Goal: Task Accomplishment & Management: Use online tool/utility

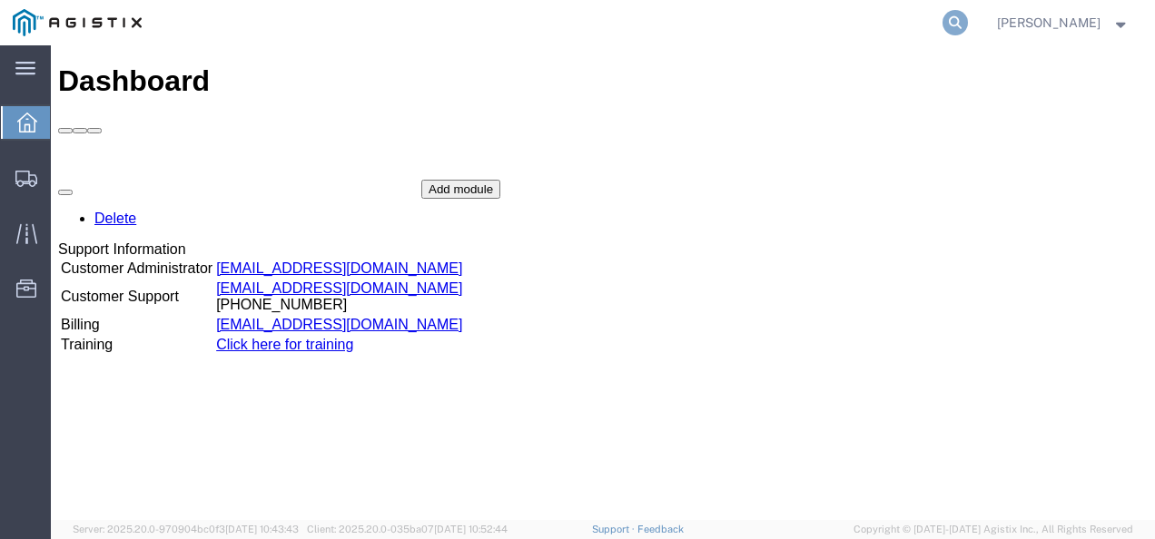
click at [968, 17] on icon at bounding box center [954, 22] width 25 height 25
paste input "56964040"
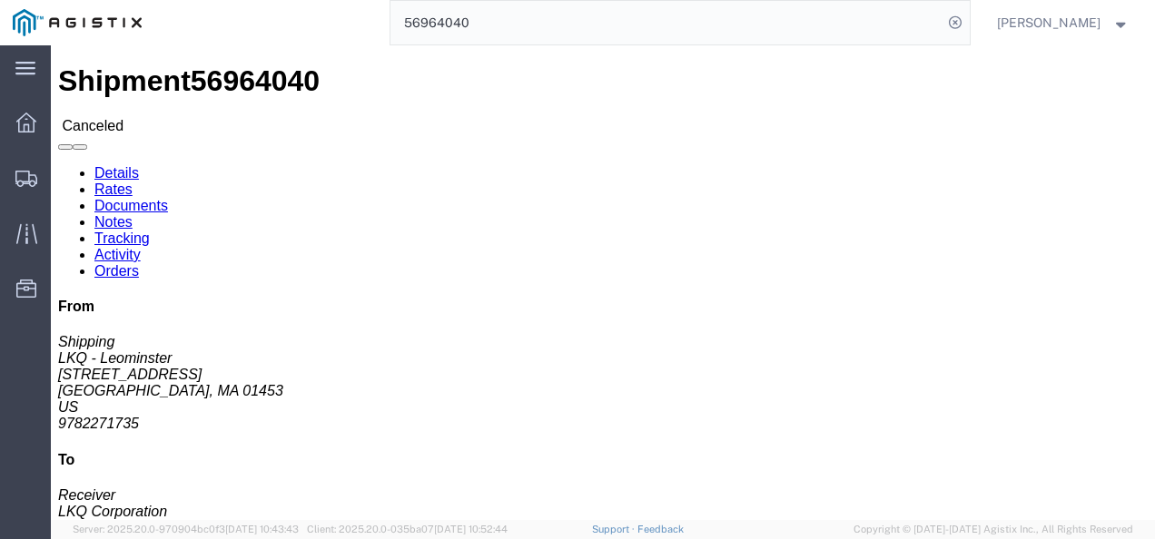
click div "Ship From LKQ - Leominster (Shipping) 1325 1525 Central Street Leominster, MA 0…"
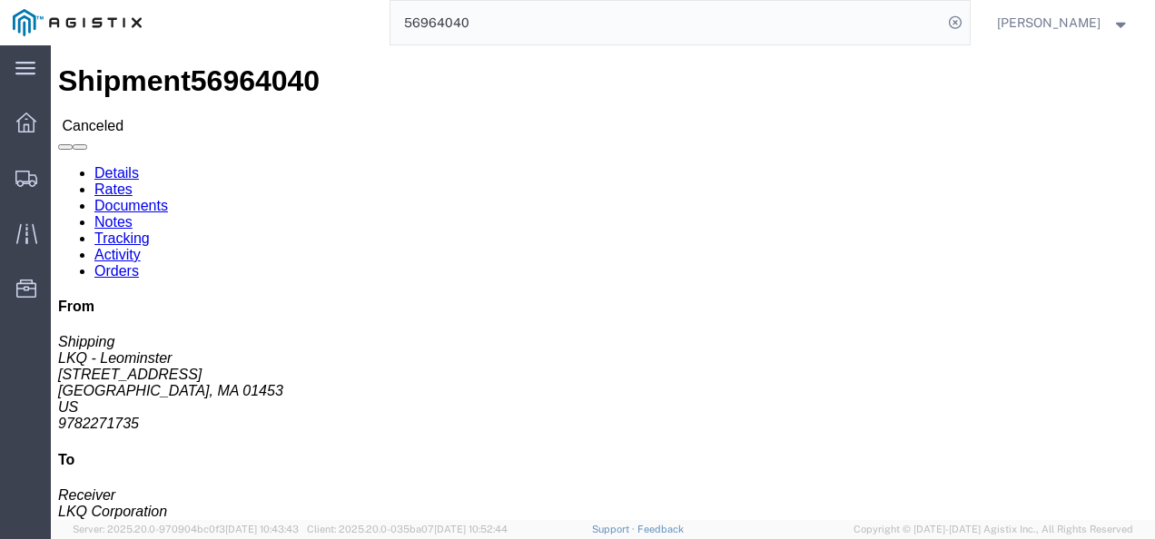
click div "Leg 1 - Truckload Vehicle 1: Standard Dry Van (53 Feet) Number of trucks: 1"
drag, startPoint x: 563, startPoint y: 330, endPoint x: 578, endPoint y: 408, distance: 79.6
click h4 "Routing & Vehicle Information"
drag, startPoint x: 575, startPoint y: 294, endPoint x: 554, endPoint y: 262, distance: 38.0
click div "Ship From LKQ - Leominster (Shipping) 1325 1525 Central Street Leominster, MA 0…"
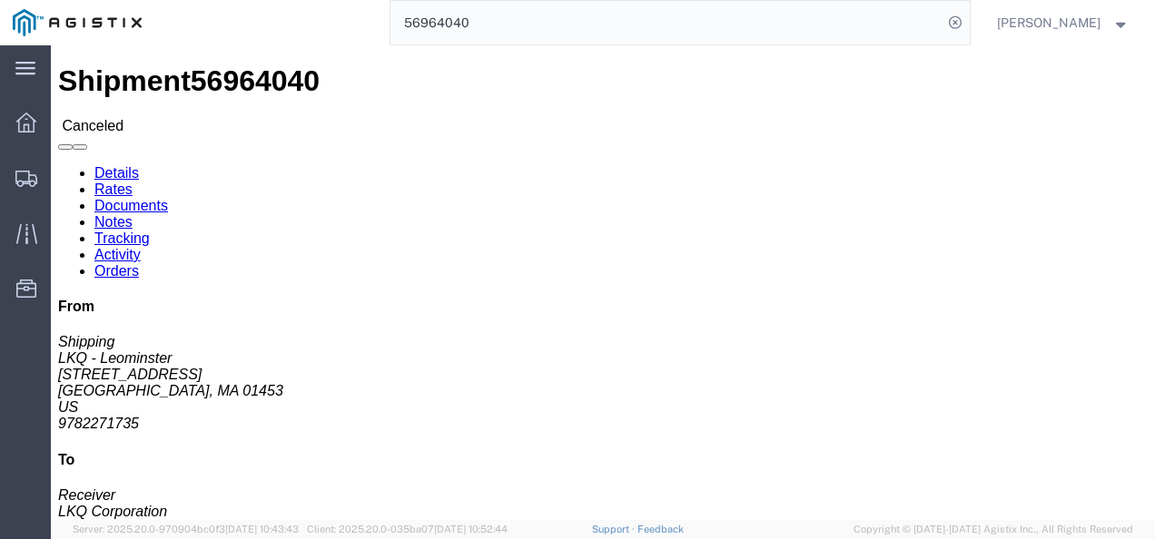
click span "56964040"
click div "Ship From LKQ - Leominster (Shipping) 1325 1525 Central Street Leominster, MA 0…"
drag, startPoint x: 408, startPoint y: 290, endPoint x: 20, endPoint y: 298, distance: 387.7
click div "Ship To LKQ Corporation (Receiver) 3392 1750 Riverfork Dr Huntington, IN 46750 …"
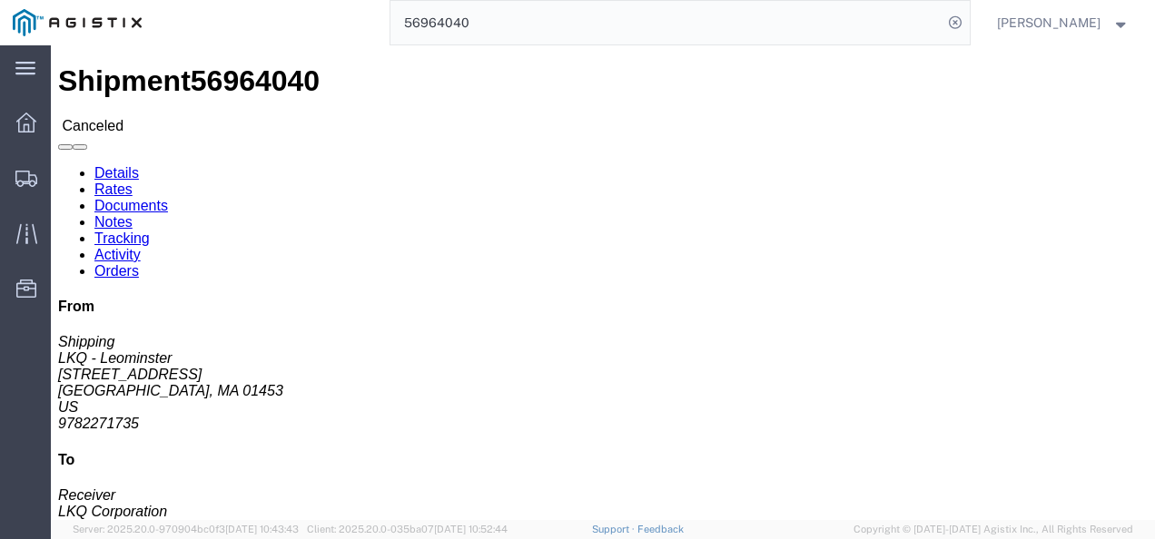
click div "Shipment Detail Ship From LKQ - Leominster (Shipping) 1325 1525 Central Street …"
click div "Ship From LKQ - Leominster (Shipping) 1325 1525 Central Street Leominster, MA 0…"
click link "Notes"
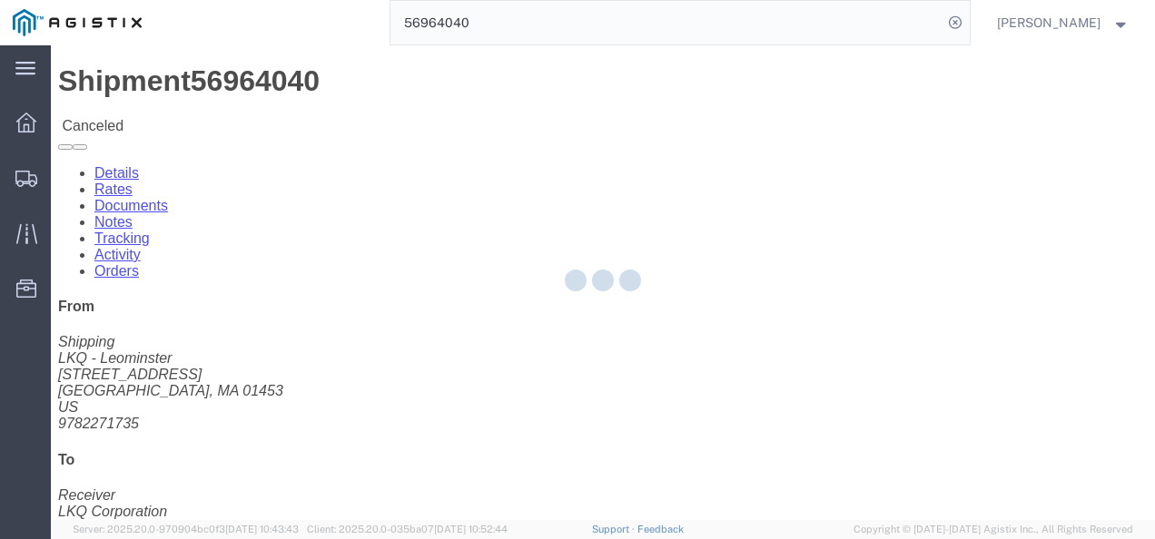
click at [388, 106] on div at bounding box center [603, 282] width 1104 height 475
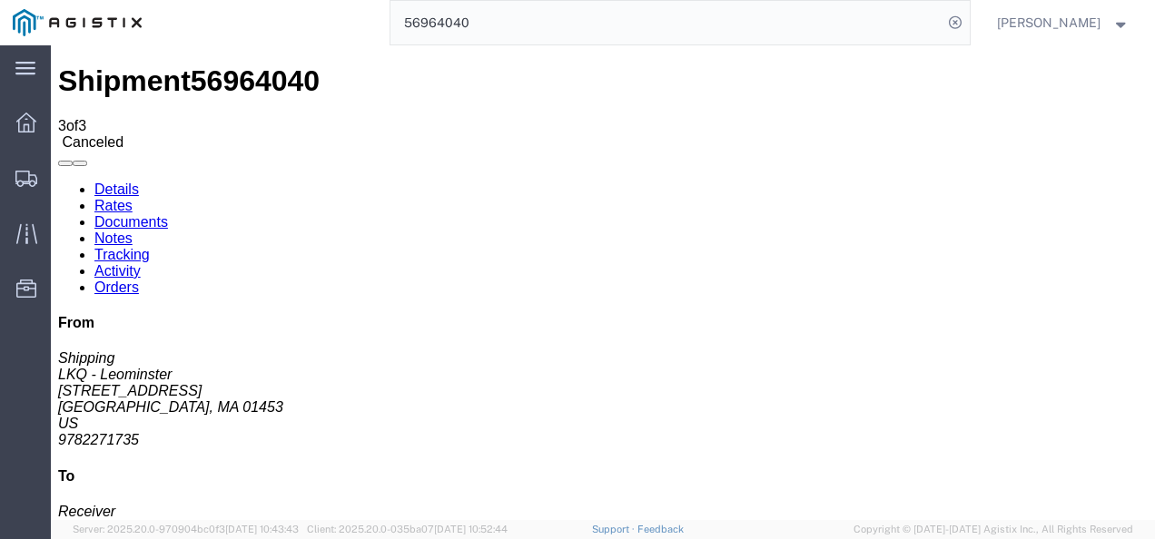
drag, startPoint x: 443, startPoint y: 160, endPoint x: 392, endPoint y: 114, distance: 68.1
click at [150, 247] on link "Tracking" at bounding box center [121, 254] width 55 height 15
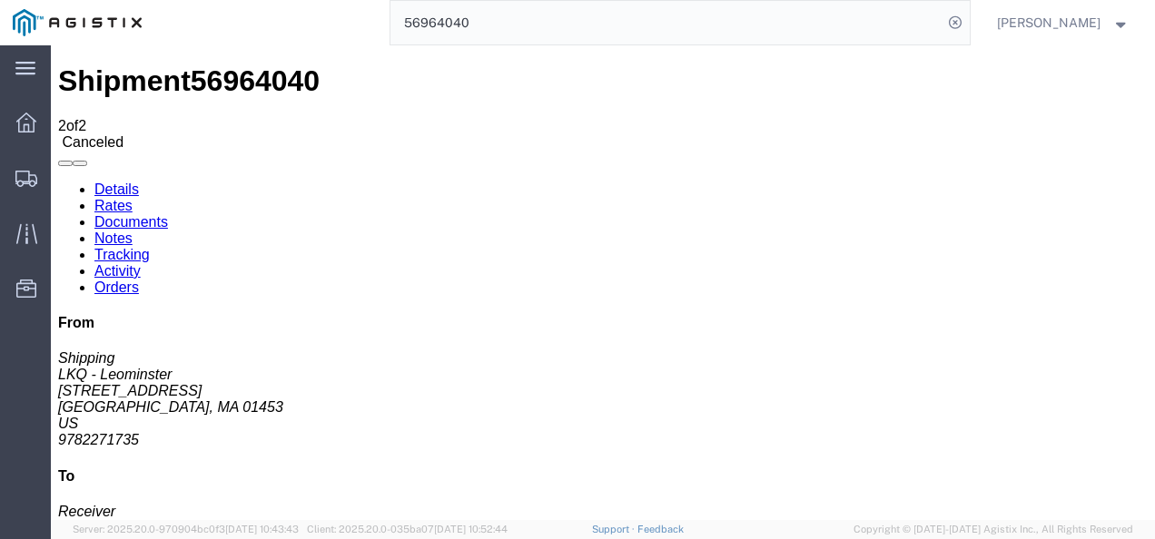
click at [523, 14] on input "56964040" at bounding box center [666, 23] width 552 height 44
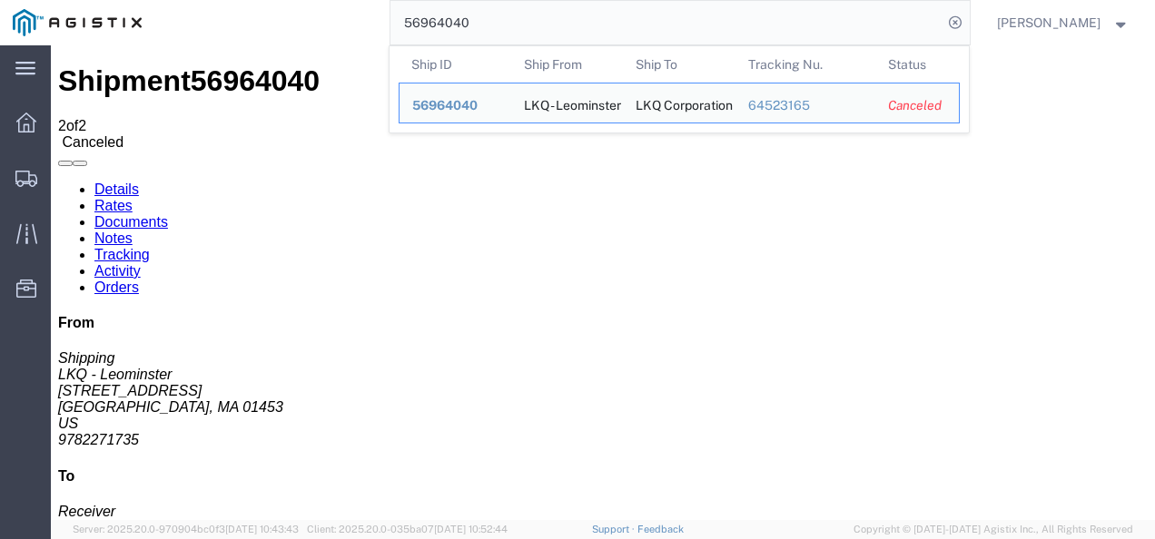
click at [523, 13] on input "56964040" at bounding box center [666, 23] width 552 height 44
paste input "7023901"
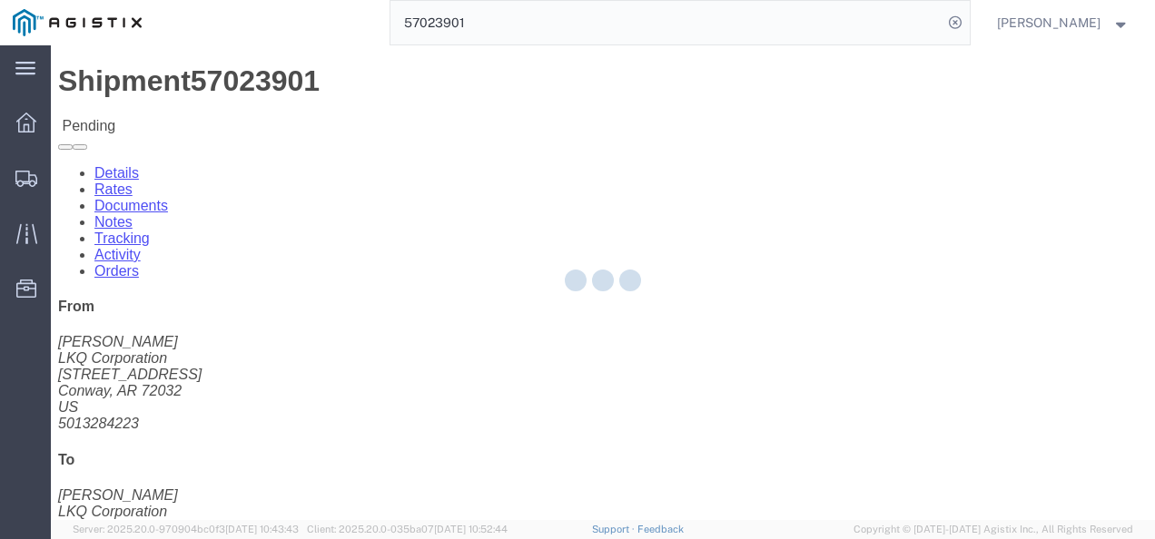
click div "Shipment Detail Ship From LKQ Corporation (Todd Mace) 1748 650 Simon Street Con…"
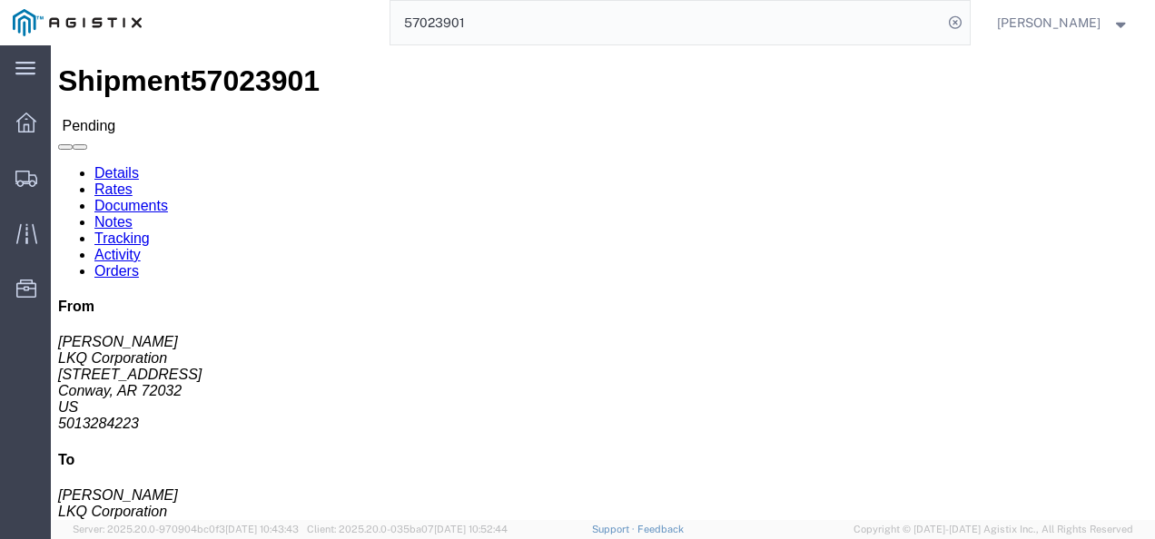
drag, startPoint x: 465, startPoint y: 288, endPoint x: 390, endPoint y: 229, distance: 95.0
click div "Ship From LKQ Corporation (Todd Mace) 1748 650 Simon Street Conway, AR 72032 Un…"
click link "Rates"
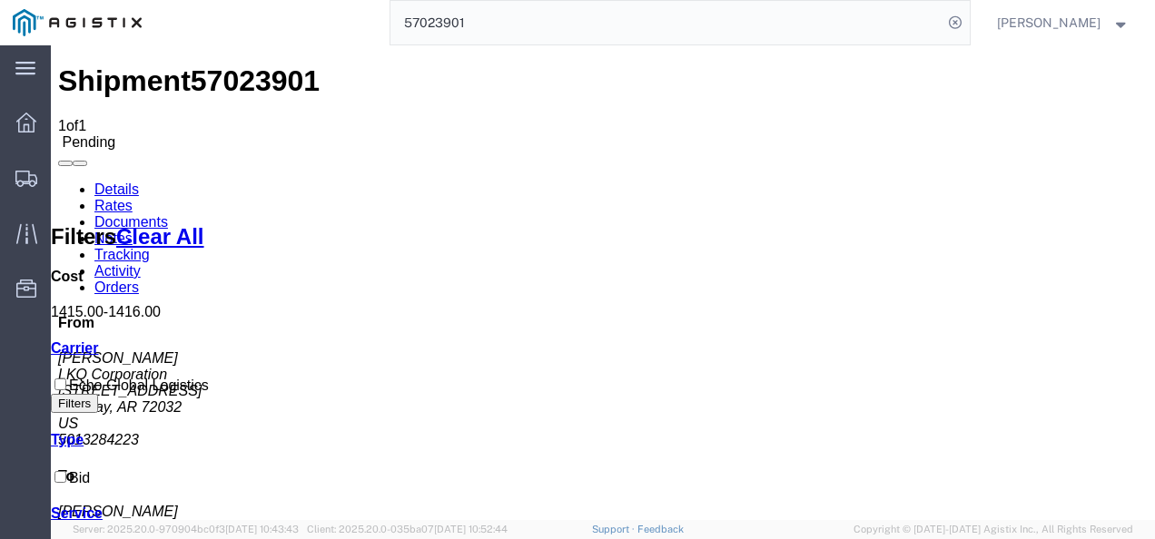
drag, startPoint x: 557, startPoint y: 337, endPoint x: 221, endPoint y: 192, distance: 366.4
click at [123, 182] on link "Details" at bounding box center [116, 189] width 44 height 15
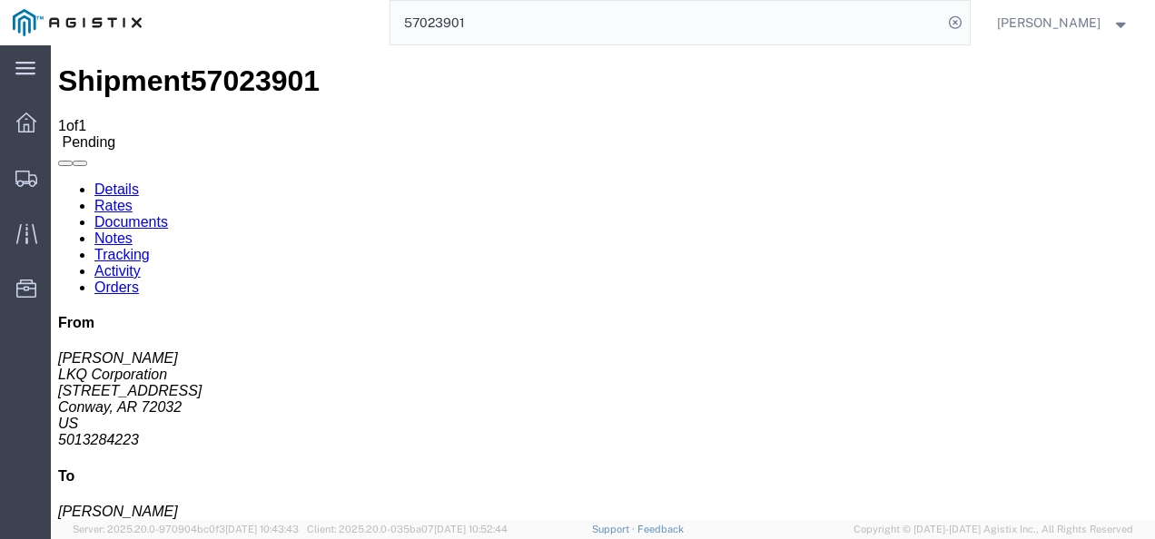
click div "Shipment Detail Ship From LKQ Corporation (Todd Mace) 1748 650 Simon Street Con…"
drag, startPoint x: 506, startPoint y: 298, endPoint x: 506, endPoint y: 314, distance: 16.4
click div "Shipment Detail Ship From LKQ Corporation (Todd Mace) 1748 650 Simon Street Con…"
click div "Leg 1 - Truckload Vehicle 1: Standard Dry Van (53 Feet) Number of trucks: 1"
click at [497, 11] on input "57023901" at bounding box center [666, 23] width 552 height 44
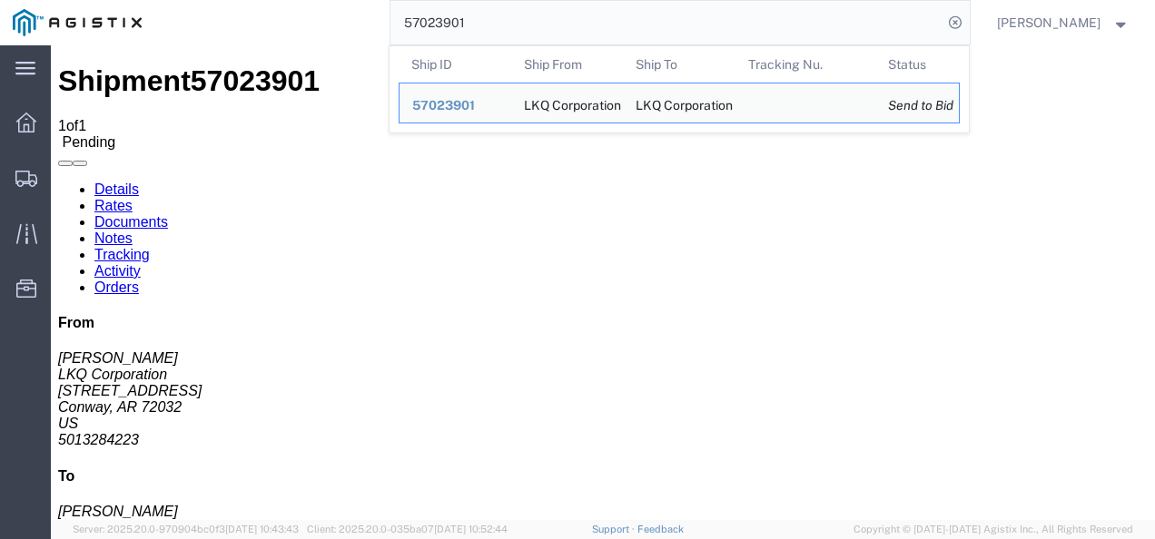
click at [497, 11] on input "57023901" at bounding box center [666, 23] width 552 height 44
paste input "5759"
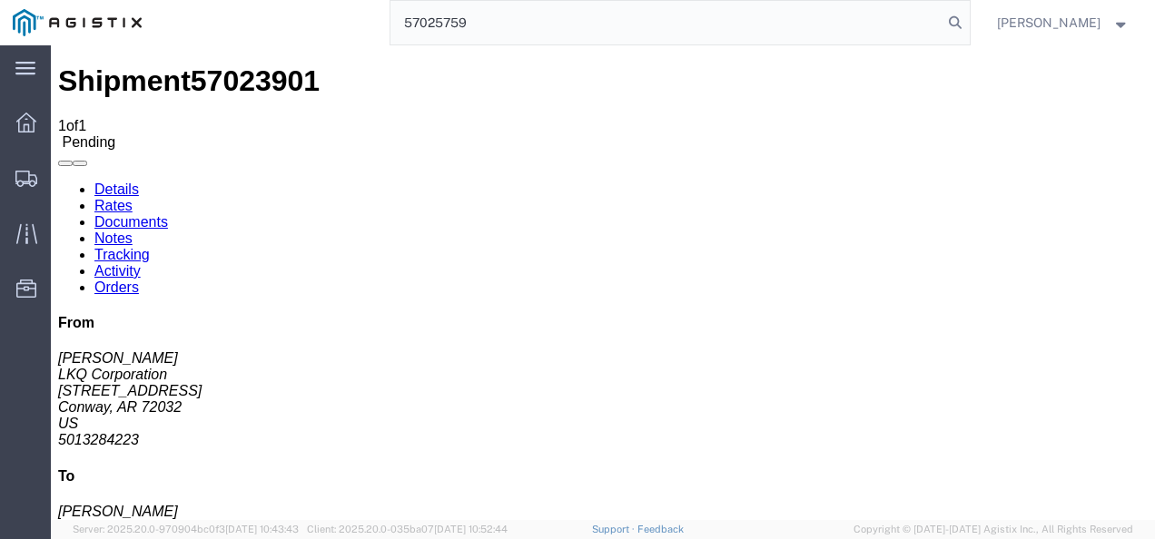
type input "57025759"
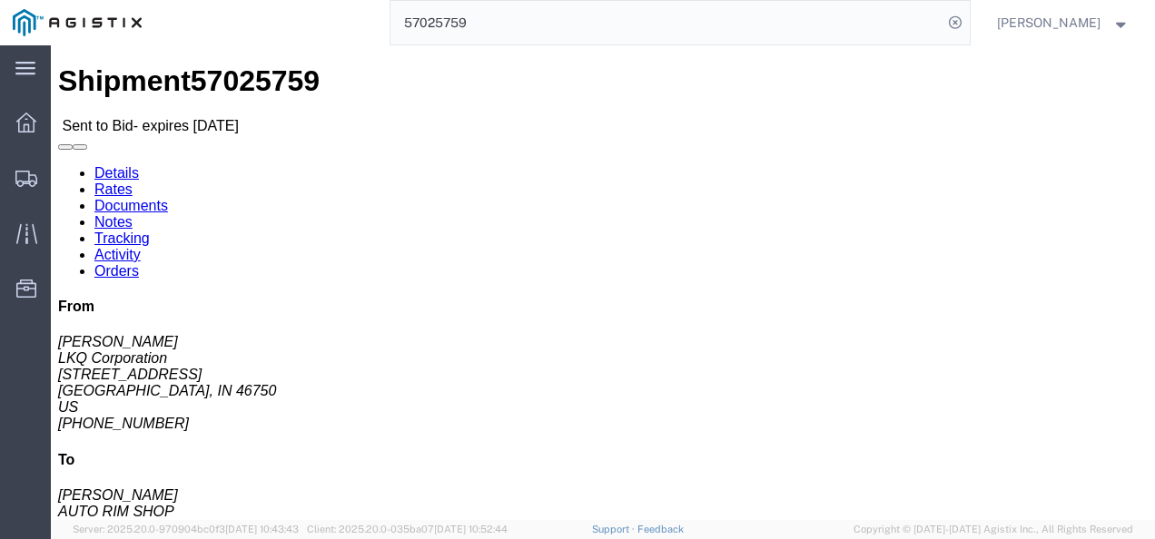
click div "Leg 1 - Truckload Vehicle 1: Standard Dry Van (53 Feet) Number of trucks: 1"
click link "Rates"
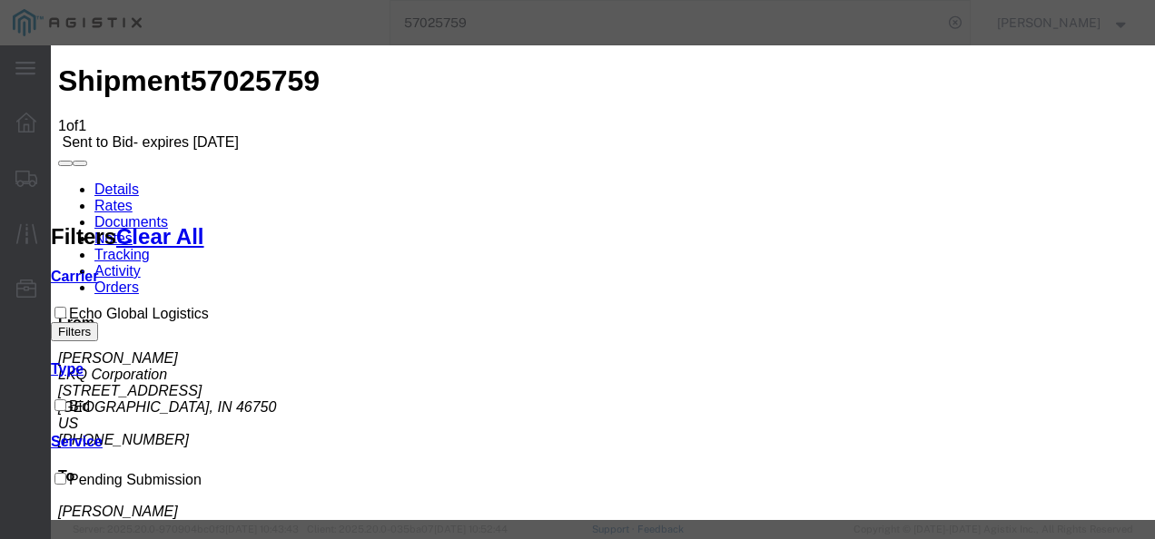
select select "4622"
select select "13989"
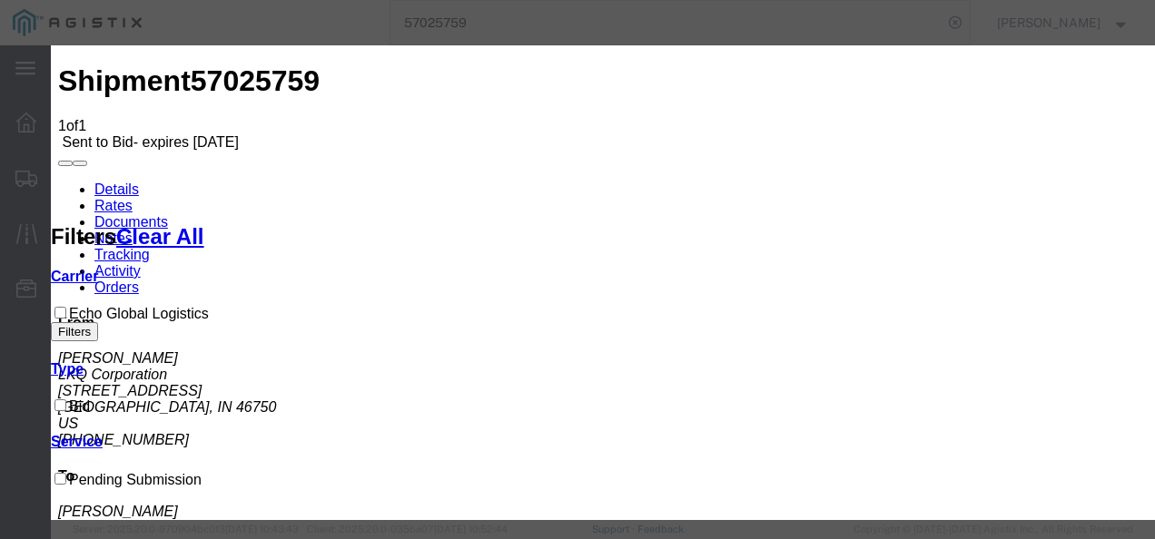
type input "inmny"
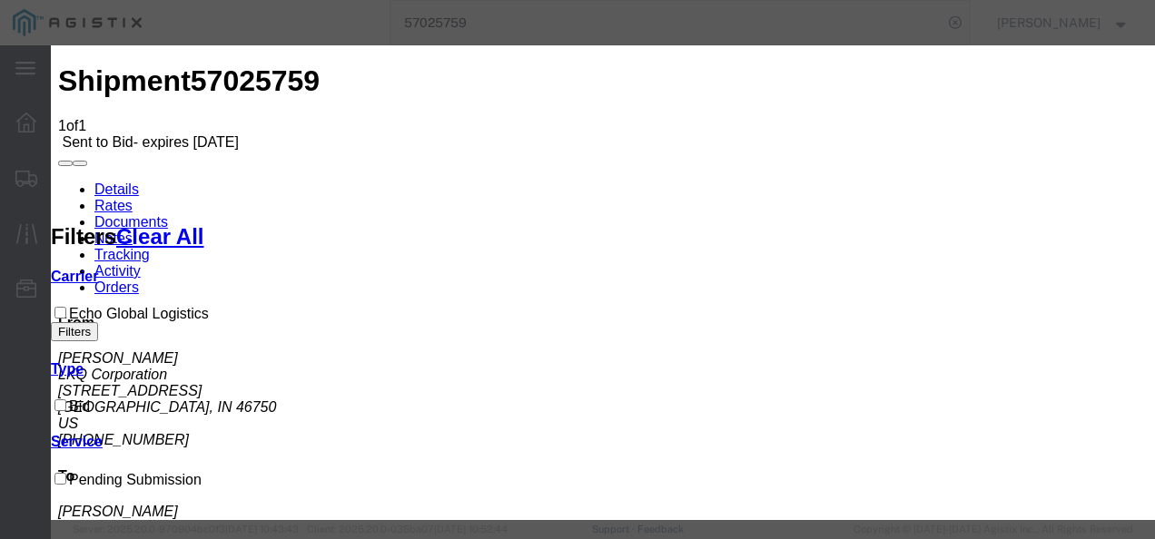
type input "1600"
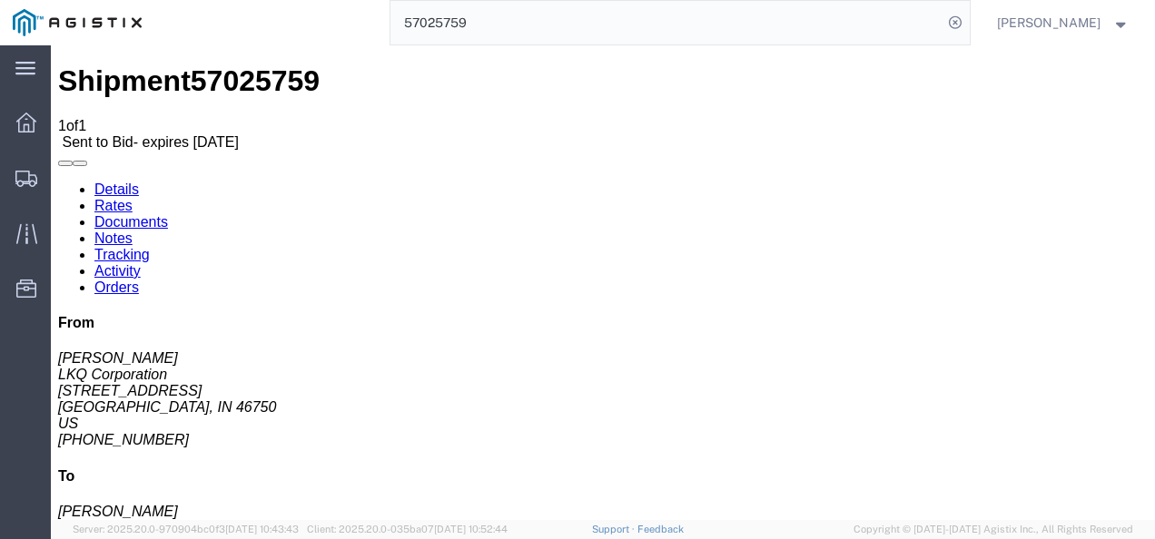
click at [545, 28] on input "57025759" at bounding box center [666, 23] width 552 height 44
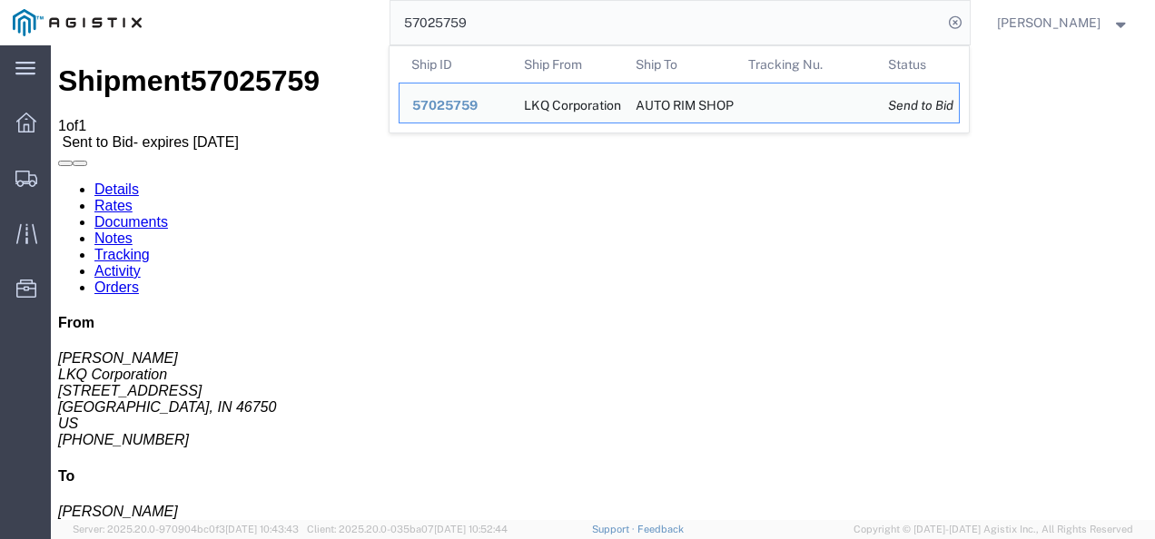
click at [551, 28] on input "57025759" at bounding box center [666, 23] width 552 height 44
paste input "813"
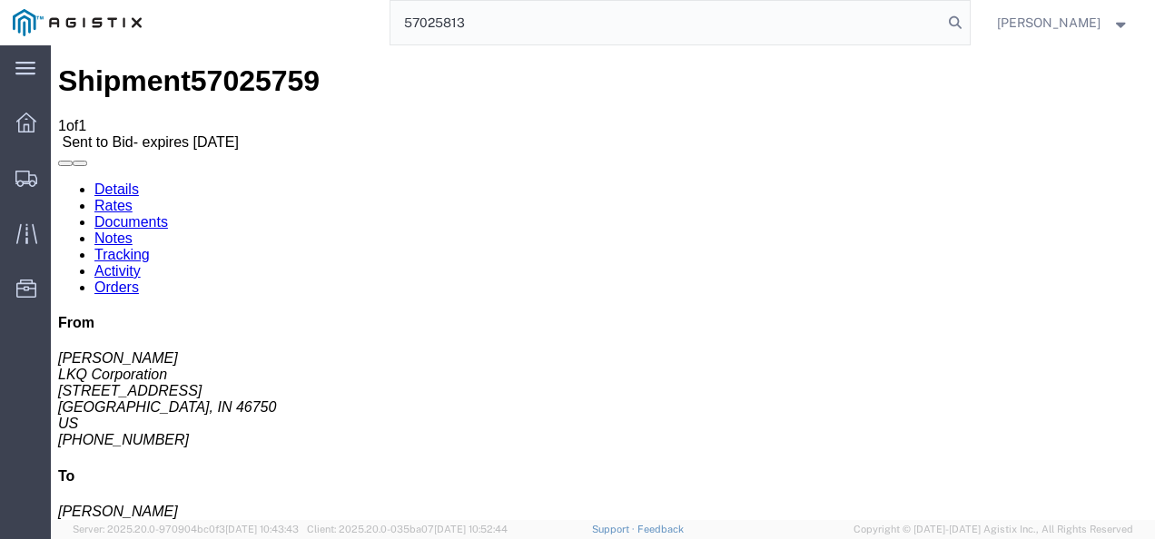
type input "57025813"
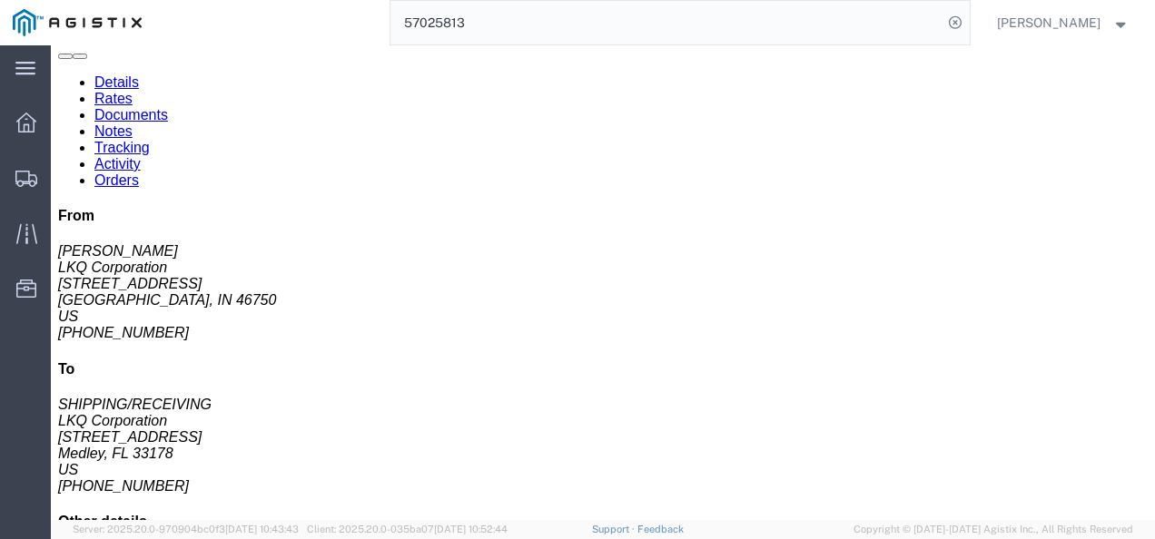
click div "Leg 1 - Truckload Vehicle 1: Standard Dry Van (53 Feet) Number of trucks: 1"
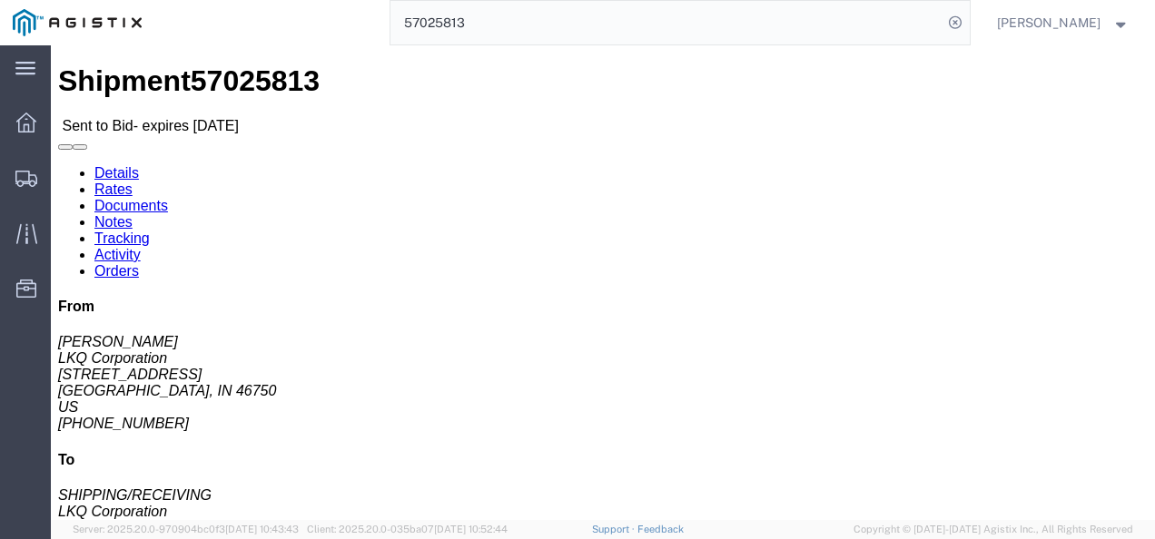
click div "Ship From LKQ Corporation (DEE SNEAD) 3238 1870 Riverfork Drive W Huntington, I…"
click link "Rates"
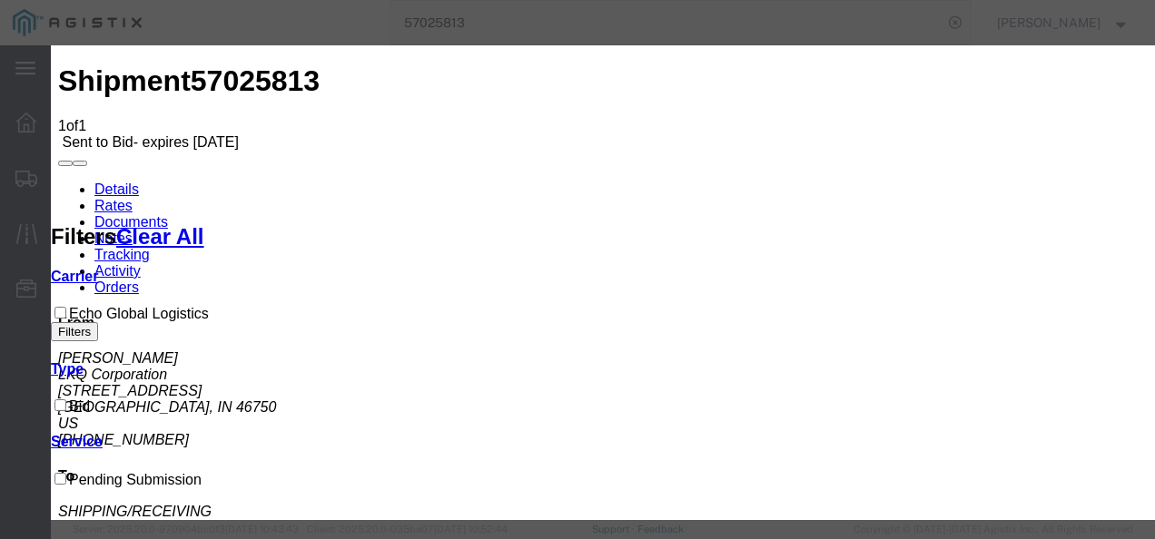
drag, startPoint x: 359, startPoint y: 205, endPoint x: 358, endPoint y: 225, distance: 20.0
select select "4622"
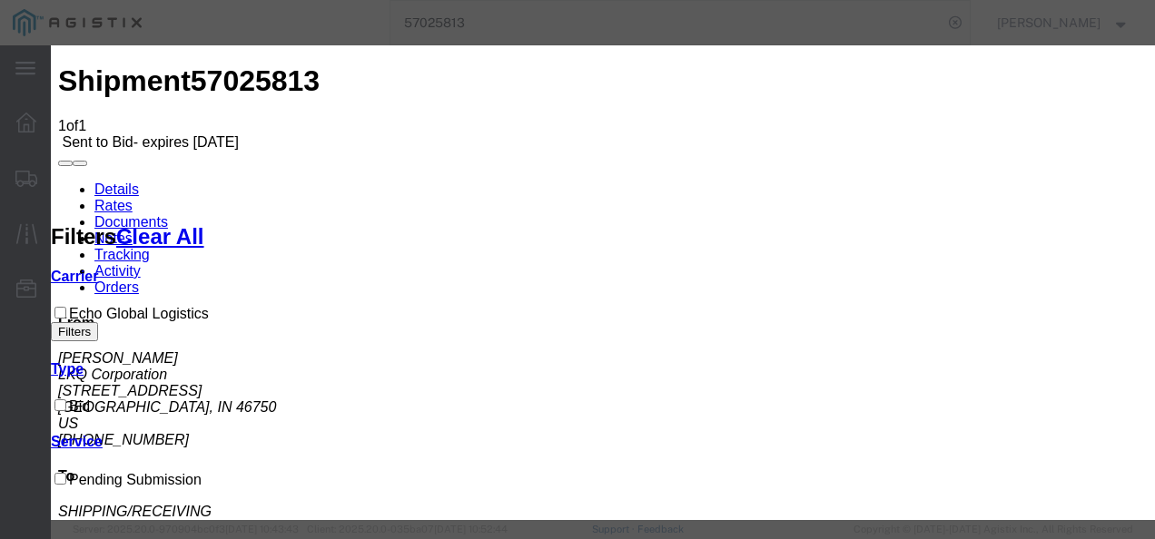
select select "13989"
drag, startPoint x: 893, startPoint y: 278, endPoint x: 945, endPoint y: 277, distance: 51.7
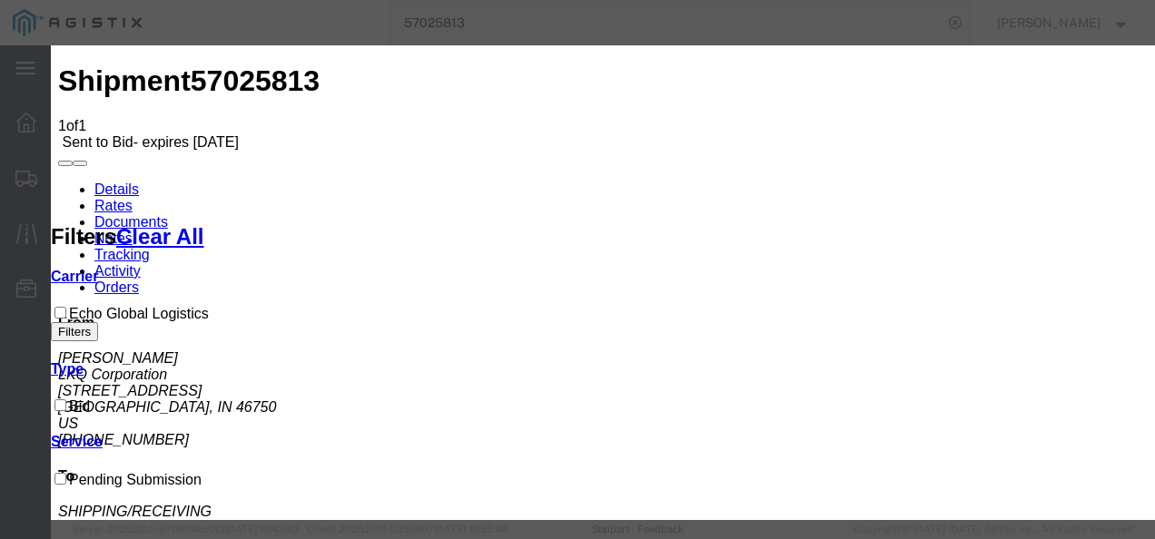
scroll to position [182, 0]
type input "1500"
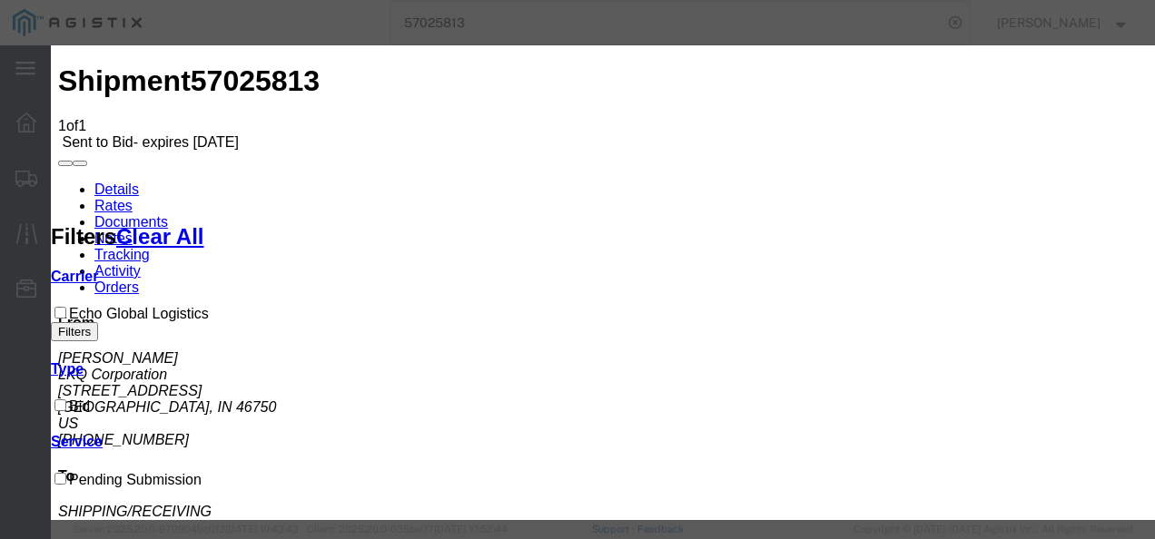
type input "ingfl"
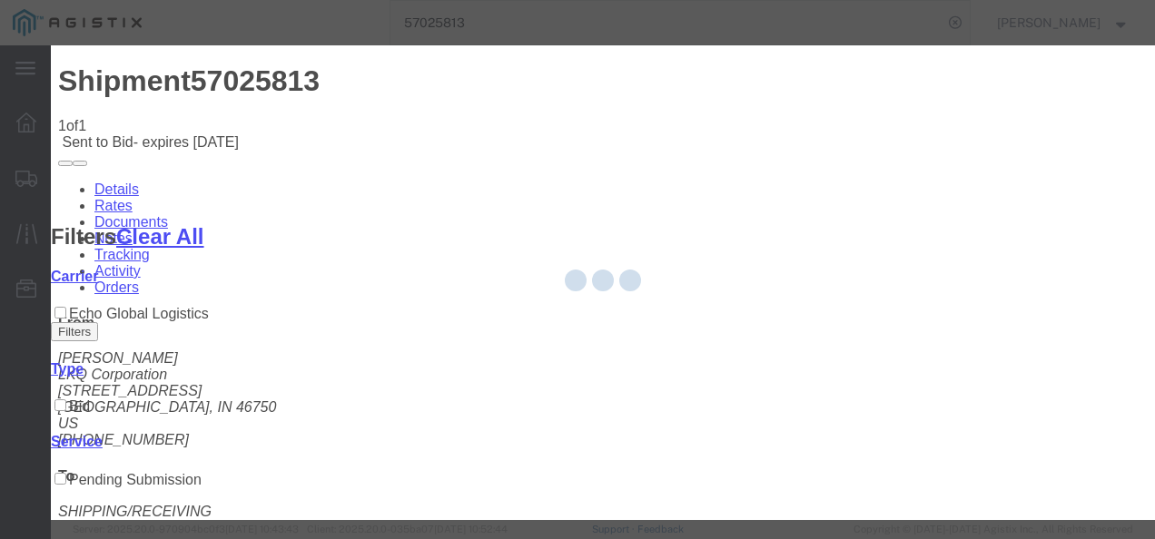
click at [708, 289] on div at bounding box center [603, 282] width 1104 height 475
